Goal: Information Seeking & Learning: Learn about a topic

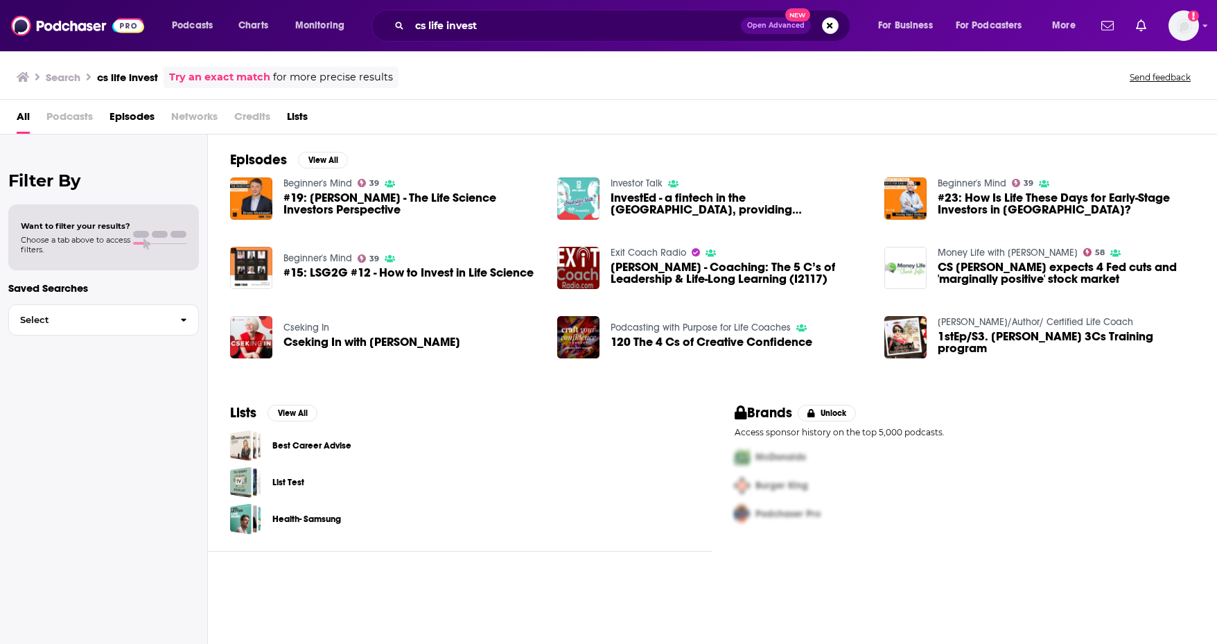
click at [12, 118] on div "All Podcasts Episodes Networks Credits Lists" at bounding box center [608, 117] width 1217 height 35
click at [197, 28] on span "Podcasts" at bounding box center [192, 25] width 41 height 19
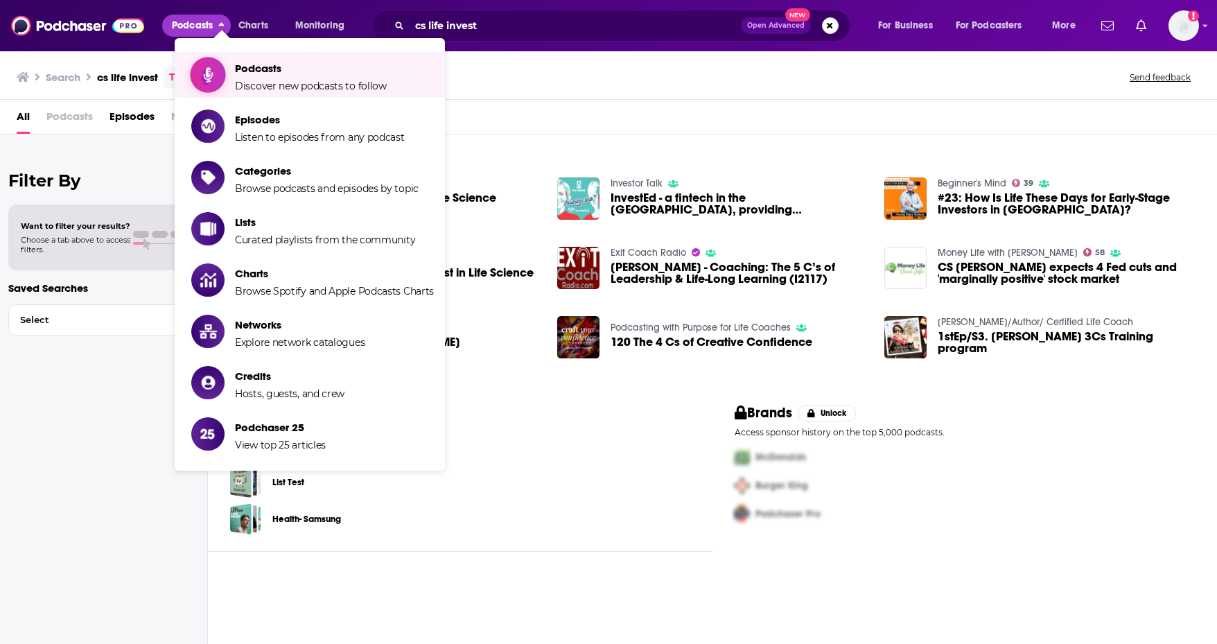
click at [249, 74] on span "Podcasts" at bounding box center [311, 68] width 152 height 13
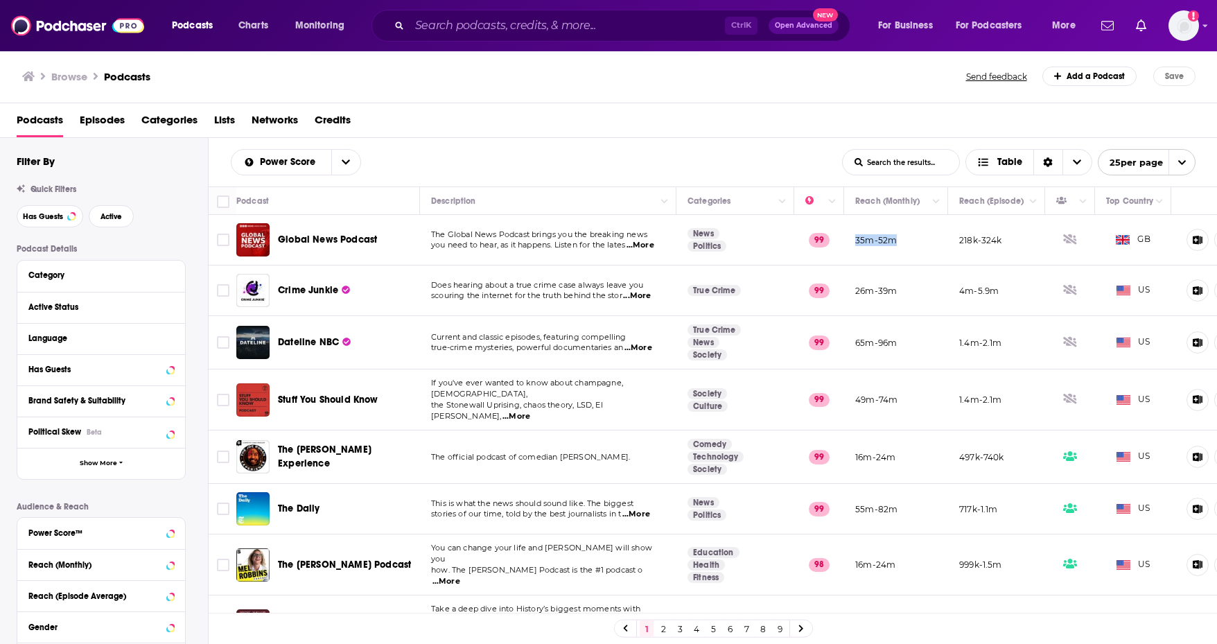
drag, startPoint x: 854, startPoint y: 243, endPoint x: 920, endPoint y: 230, distance: 67.1
click at [917, 230] on td "35m-52m" at bounding box center [896, 240] width 104 height 51
drag, startPoint x: 965, startPoint y: 235, endPoint x: 1032, endPoint y: 231, distance: 66.6
click at [1032, 231] on td "218k-324k" at bounding box center [996, 240] width 97 height 51
click at [335, 239] on span "Global News Podcast" at bounding box center [327, 240] width 99 height 12
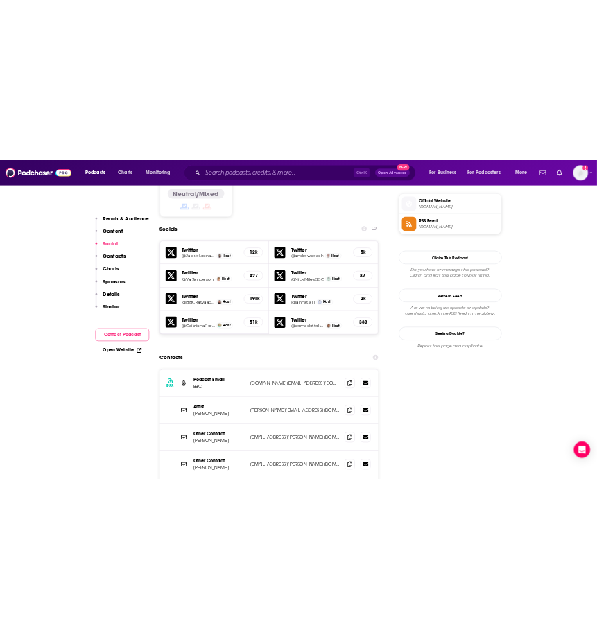
scroll to position [1178, 0]
